Goal: Find specific page/section: Find specific page/section

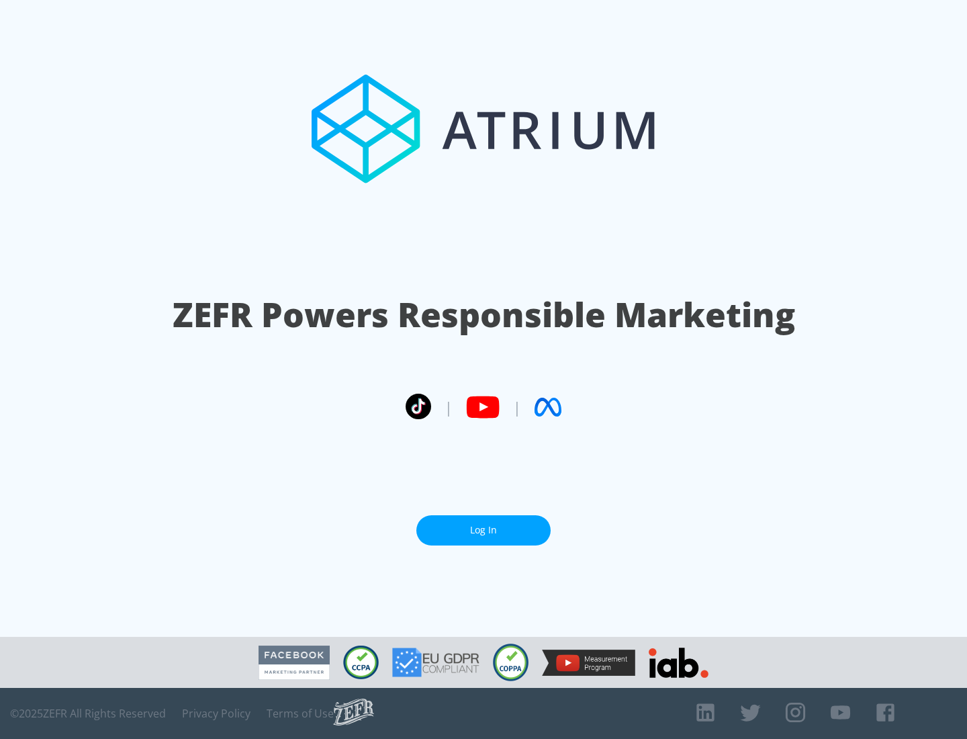
click at [484, 530] on link "Log In" at bounding box center [484, 530] width 134 height 30
